Goal: Task Accomplishment & Management: Use online tool/utility

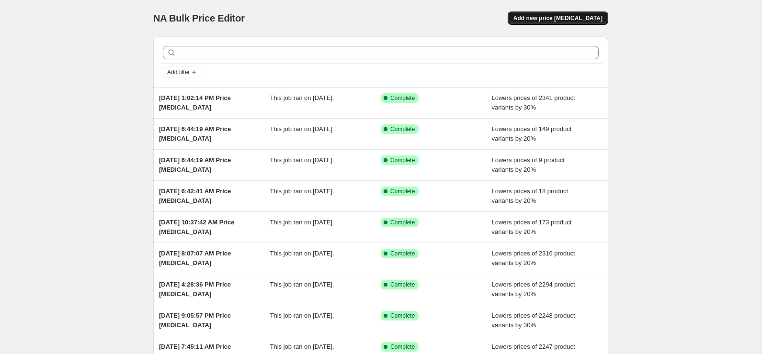
click at [534, 12] on button "Add new price change job" at bounding box center [558, 17] width 101 height 13
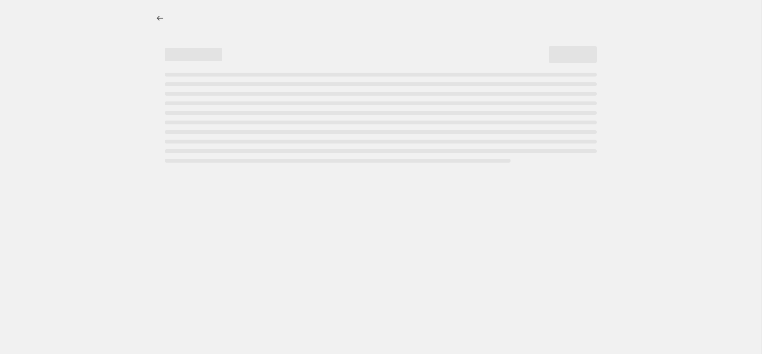
select select "percentage"
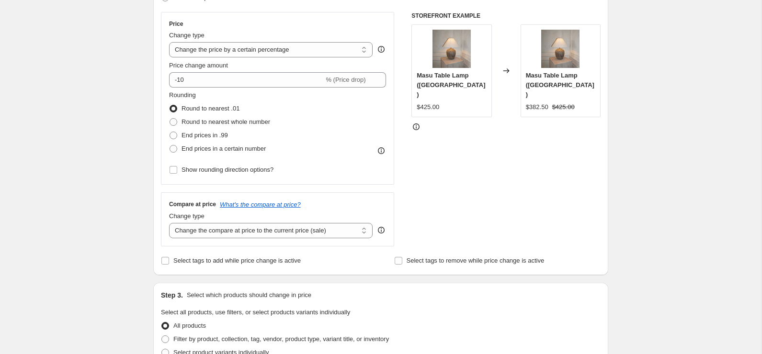
scroll to position [182, 0]
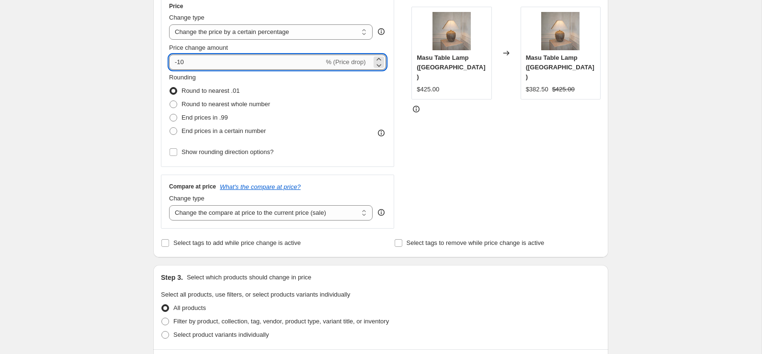
click at [204, 68] on input "-10" at bounding box center [246, 62] width 155 height 15
type input "-1"
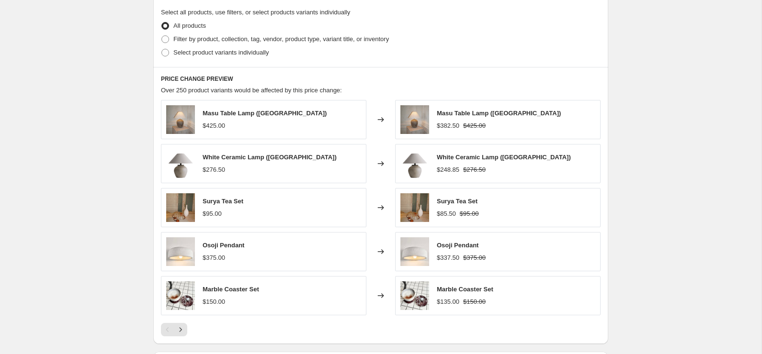
scroll to position [600, 0]
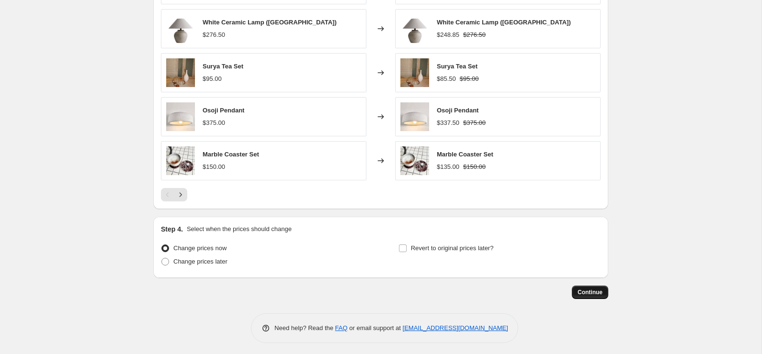
type input "-20"
click at [587, 289] on span "Continue" at bounding box center [590, 293] width 25 height 8
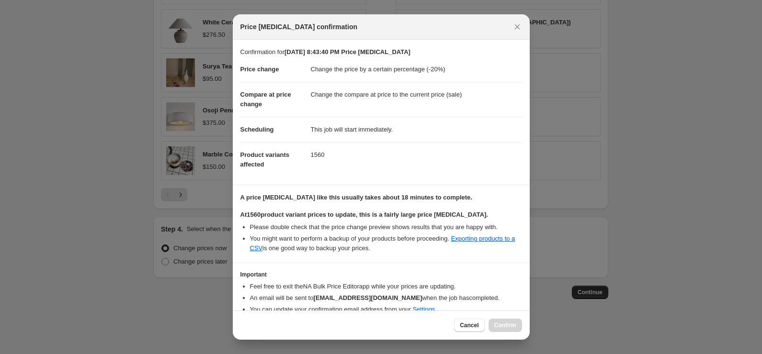
scroll to position [41, 0]
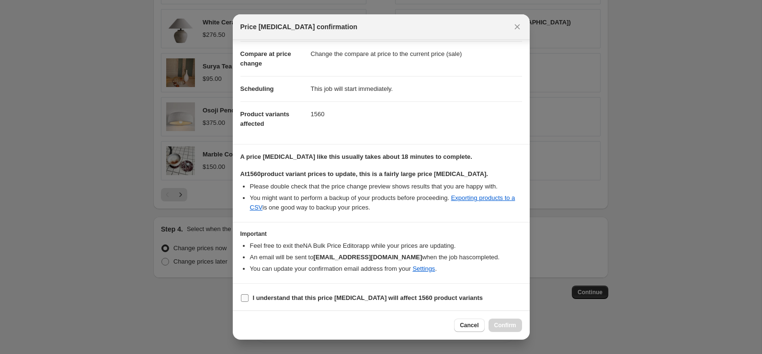
click at [250, 295] on label "I understand that this price change job will affect 1560 product variants" at bounding box center [361, 298] width 243 height 13
click at [249, 295] on input "I understand that this price change job will affect 1560 product variants" at bounding box center [245, 299] width 8 height 8
checkbox input "true"
click at [510, 321] on button "Confirm" at bounding box center [505, 325] width 34 height 13
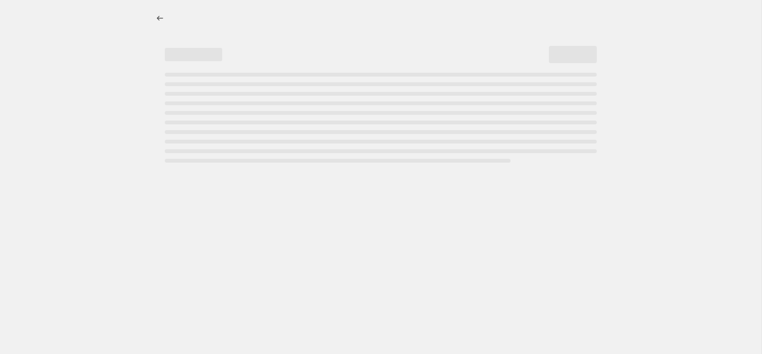
select select "percentage"
